Goal: Task Accomplishment & Management: Use online tool/utility

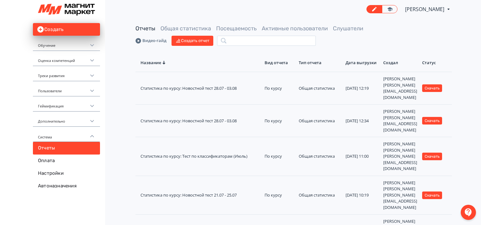
click at [90, 46] on icon at bounding box center [92, 45] width 6 height 6
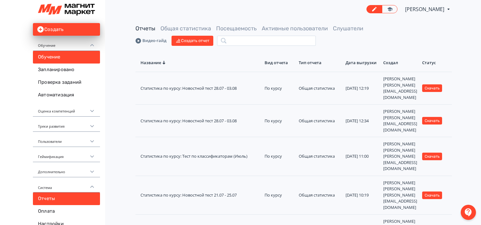
click at [84, 59] on link "Обучение" at bounding box center [66, 57] width 67 height 13
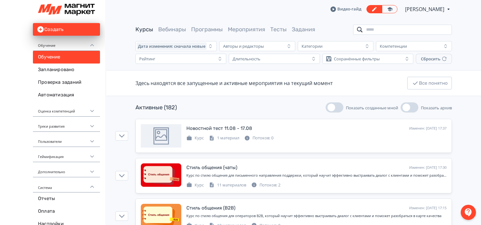
click at [372, 30] on input "search" at bounding box center [402, 30] width 99 height 10
type input "*"
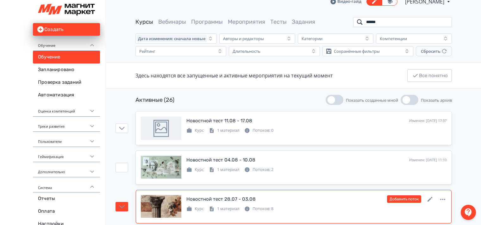
scroll to position [32, 0]
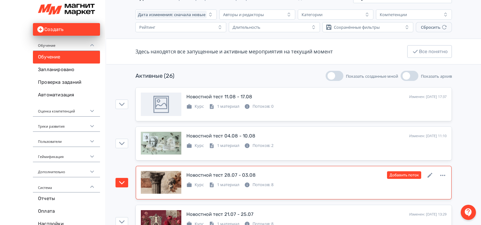
type input "******"
click at [122, 183] on icon "button" at bounding box center [122, 183] width 6 height 6
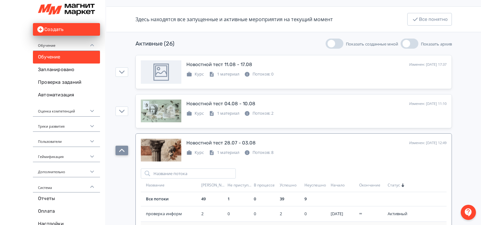
scroll to position [127, 0]
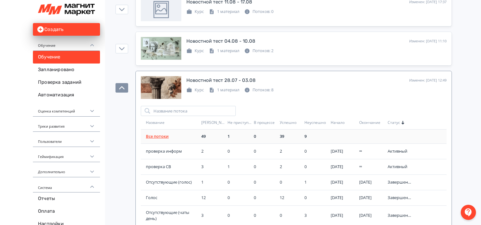
click at [157, 135] on link "Все потоки" at bounding box center [157, 136] width 23 height 6
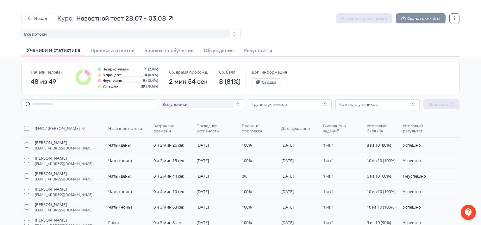
click at [417, 16] on button "Скачать отчёты" at bounding box center [421, 18] width 50 height 10
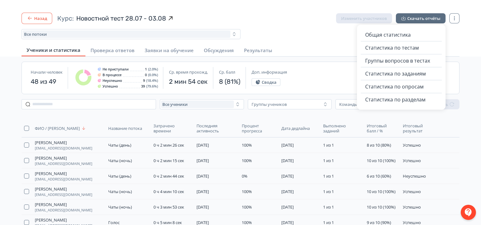
click at [29, 17] on icon "button" at bounding box center [30, 17] width 4 height 3
